Goal: Transaction & Acquisition: Download file/media

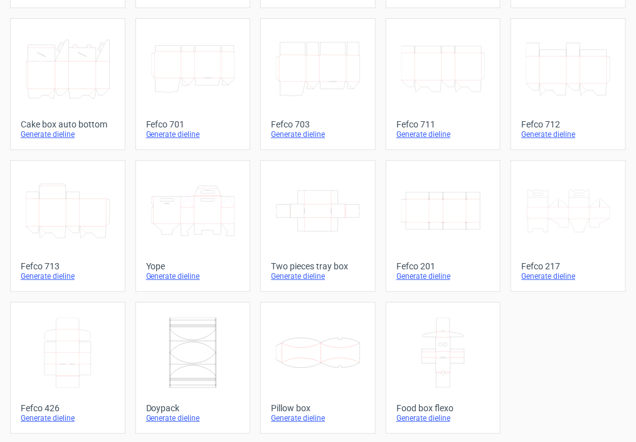
scroll to position [362, 0]
click at [424, 278] on div "Generate dieline" at bounding box center [444, 276] width 94 height 10
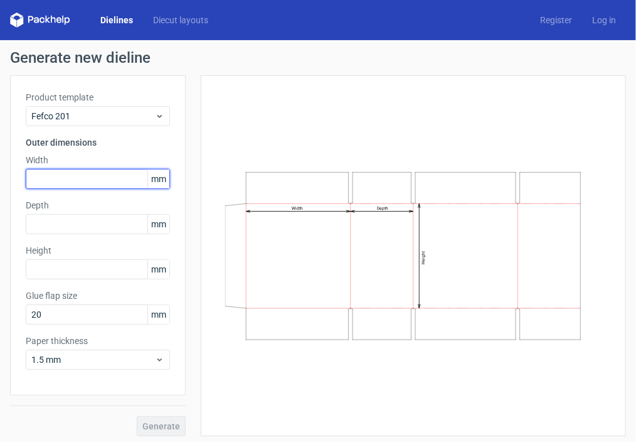
click at [43, 178] on input "text" at bounding box center [98, 179] width 144 height 20
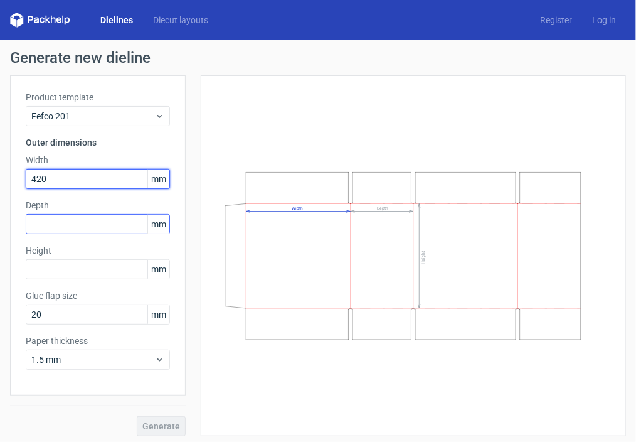
type input "420"
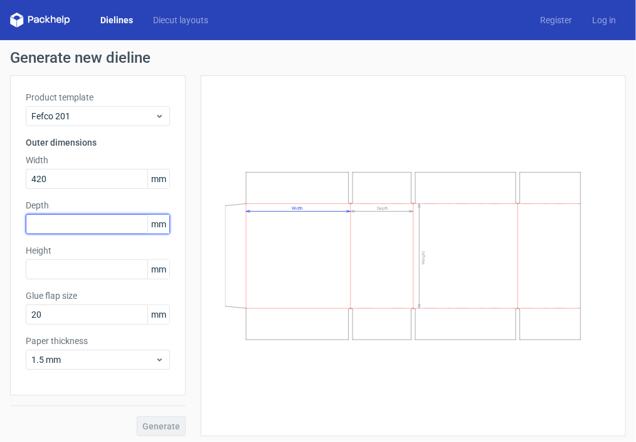
click at [38, 220] on input "text" at bounding box center [98, 224] width 144 height 20
type input "325"
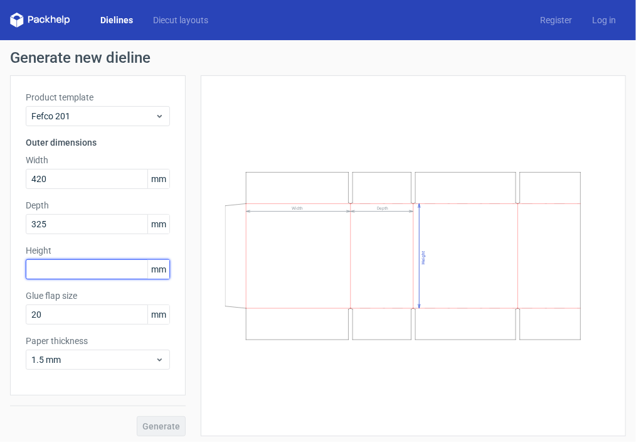
click at [53, 270] on input "text" at bounding box center [98, 269] width 144 height 20
type input "130"
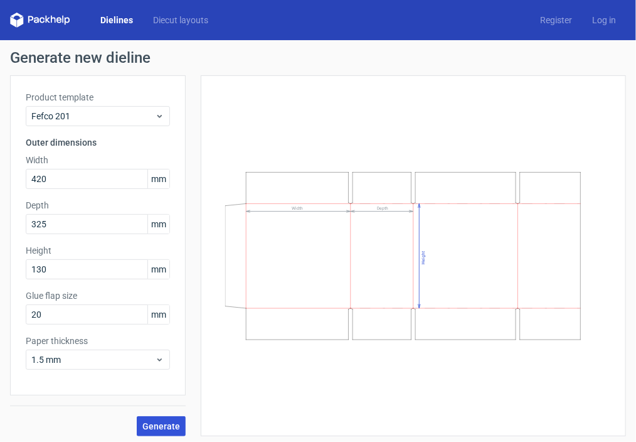
click at [168, 424] on span "Generate" at bounding box center [161, 426] width 38 height 9
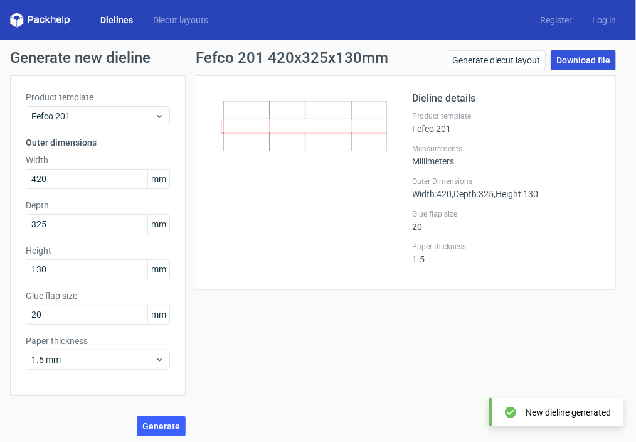
click at [572, 58] on link "Download file" at bounding box center [583, 60] width 65 height 20
